Goal: Task Accomplishment & Management: Manage account settings

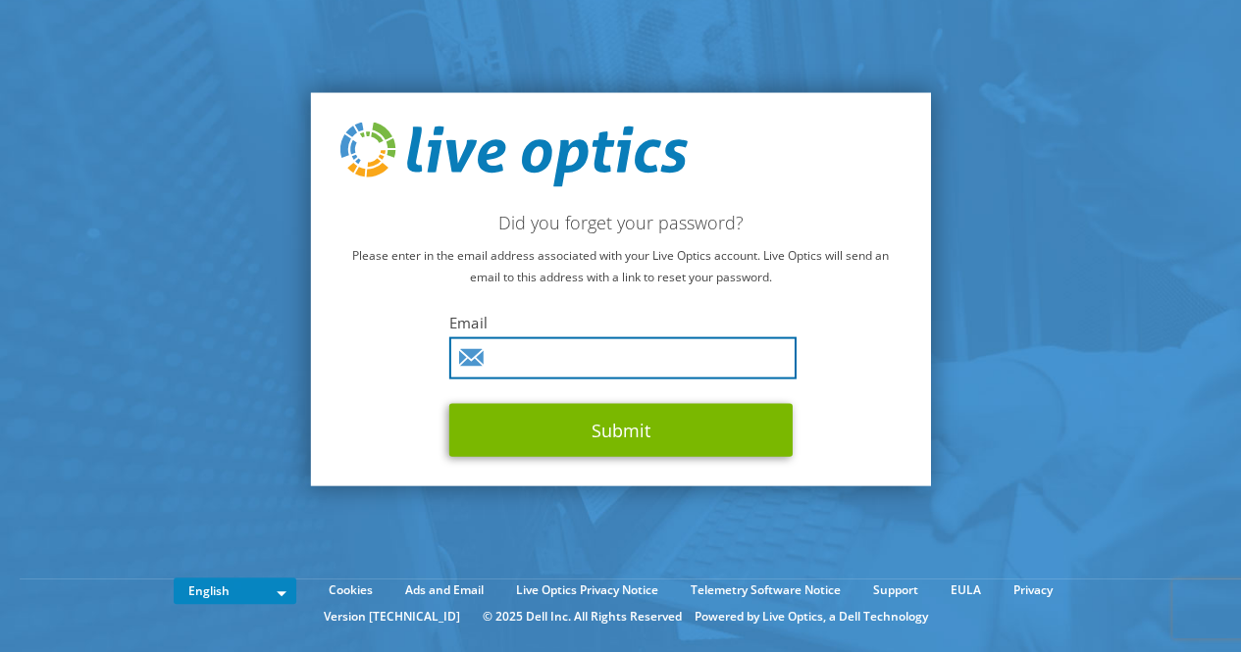
click at [604, 351] on input "text" at bounding box center [622, 357] width 347 height 42
type input "[EMAIL_ADDRESS][DOMAIN_NAME]"
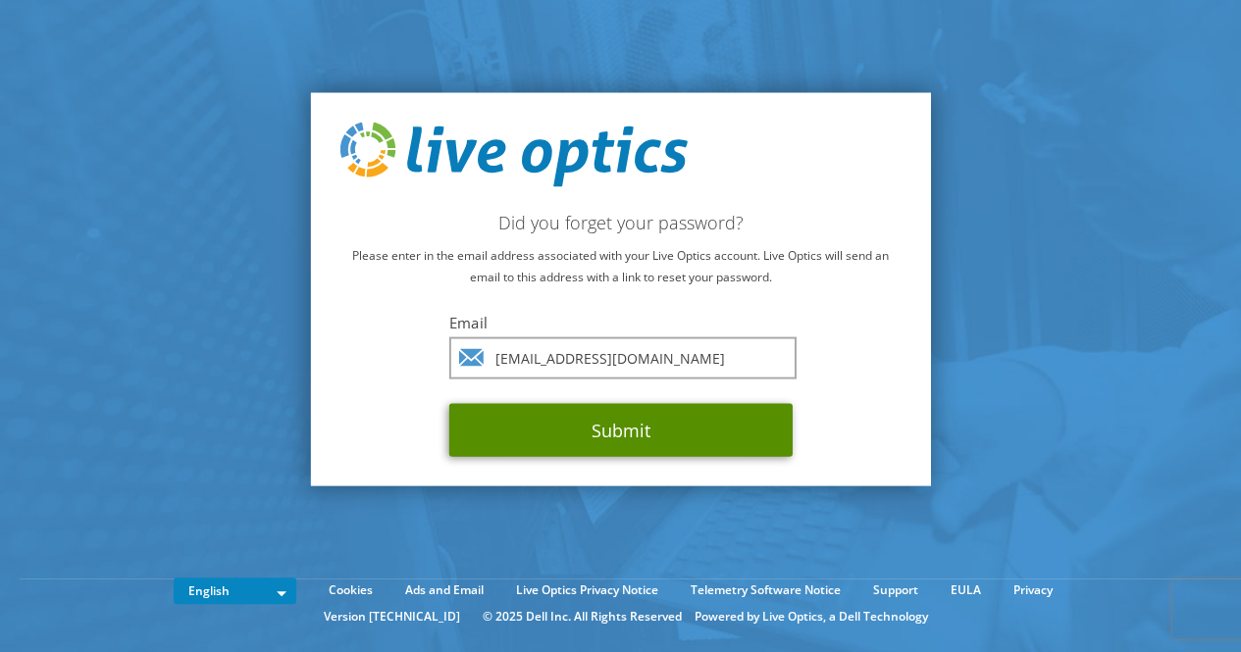
click at [624, 427] on button "Submit" at bounding box center [620, 429] width 343 height 53
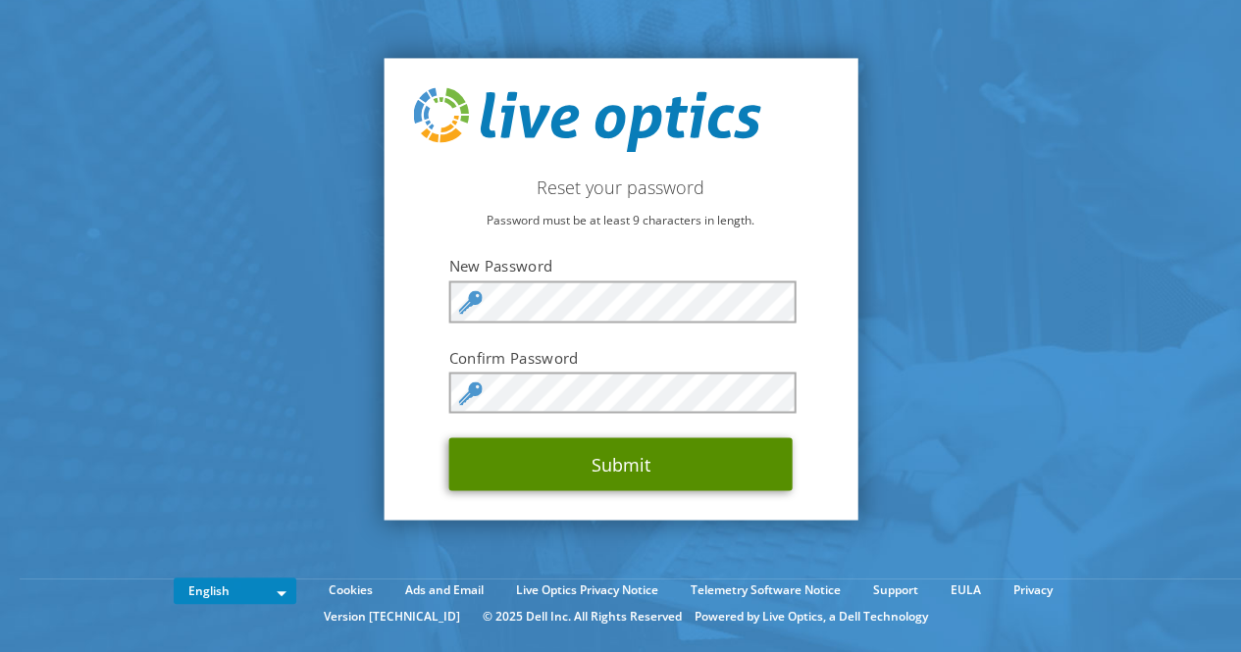
click at [492, 459] on button "Submit" at bounding box center [620, 464] width 343 height 53
